Goal: Download file/media

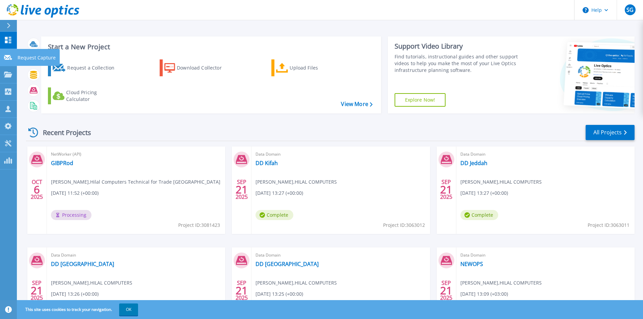
click at [12, 55] on link "Request Capture Request Capture" at bounding box center [8, 57] width 17 height 17
click at [6, 35] on link "Dashboard Dashboard" at bounding box center [8, 40] width 17 height 17
click at [8, 57] on icon at bounding box center [8, 57] width 8 height 5
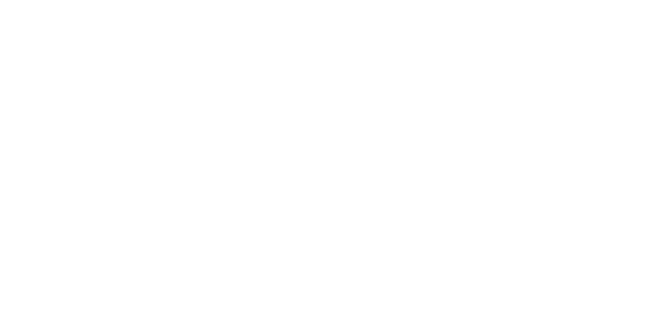
click at [4, 0] on html at bounding box center [324, 0] width 648 height 0
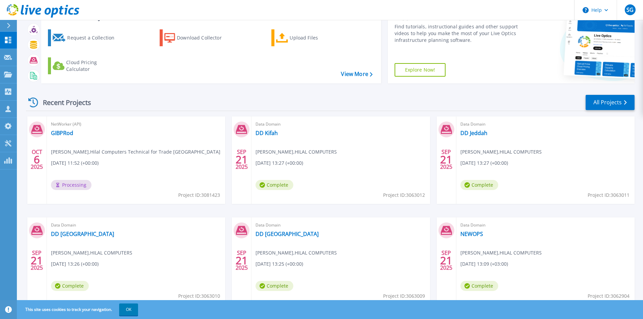
scroll to position [55, 0]
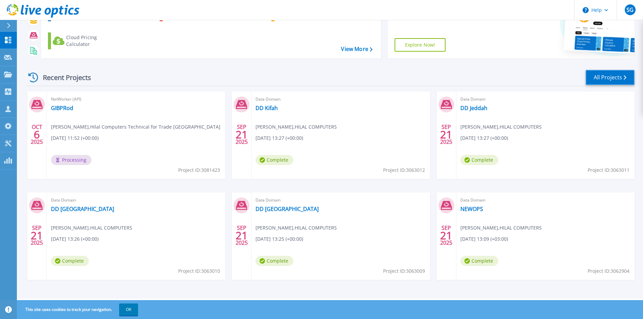
click at [597, 82] on link "All Projects" at bounding box center [610, 77] width 49 height 15
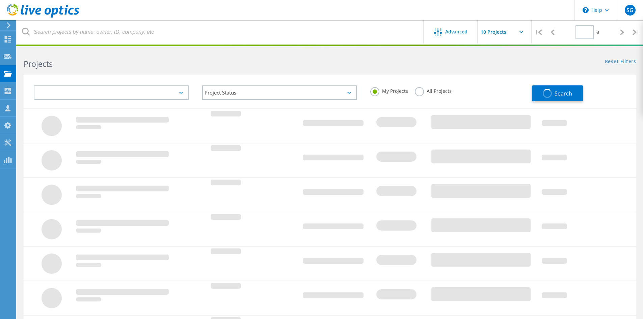
type input "1"
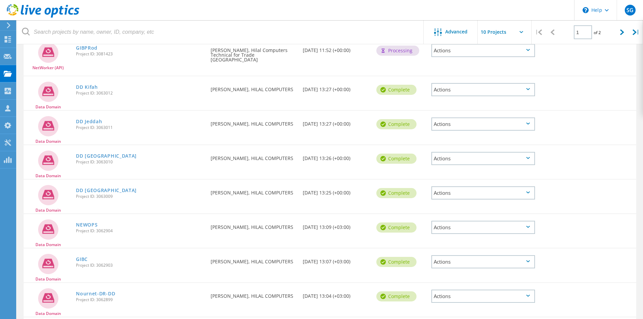
scroll to position [176, 0]
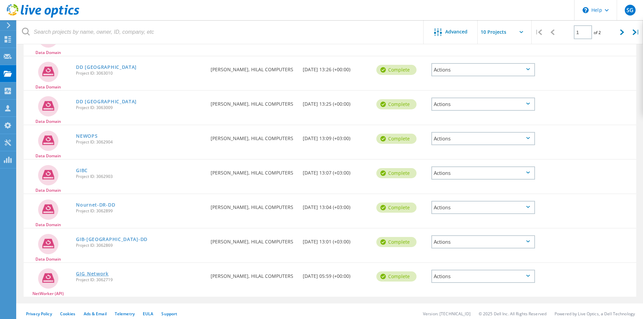
click at [97, 271] on link "GIG_Network" at bounding box center [92, 273] width 33 height 5
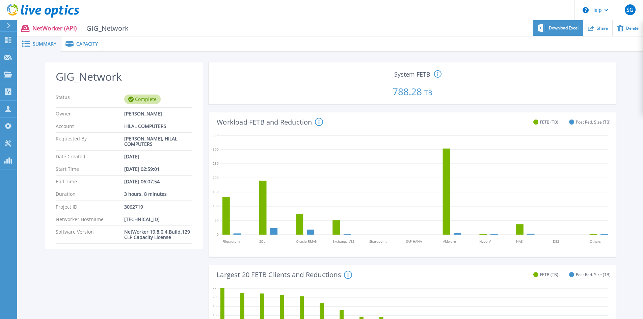
click at [559, 29] on span "Download Excel" at bounding box center [564, 28] width 30 height 4
click at [6, 25] on div at bounding box center [11, 25] width 11 height 11
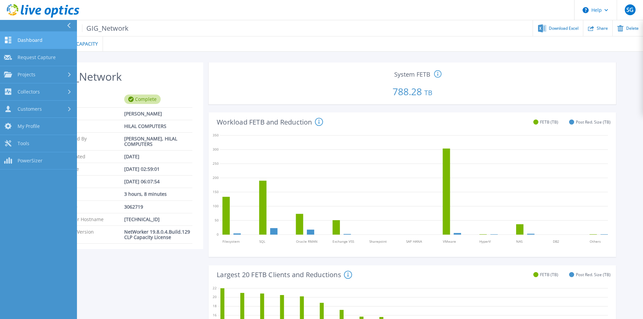
click at [35, 36] on link "Dashboard Dashboard" at bounding box center [38, 40] width 77 height 17
click at [47, 42] on link "Dashboard Dashboard" at bounding box center [38, 40] width 77 height 17
